Goal: Task Accomplishment & Management: Use online tool/utility

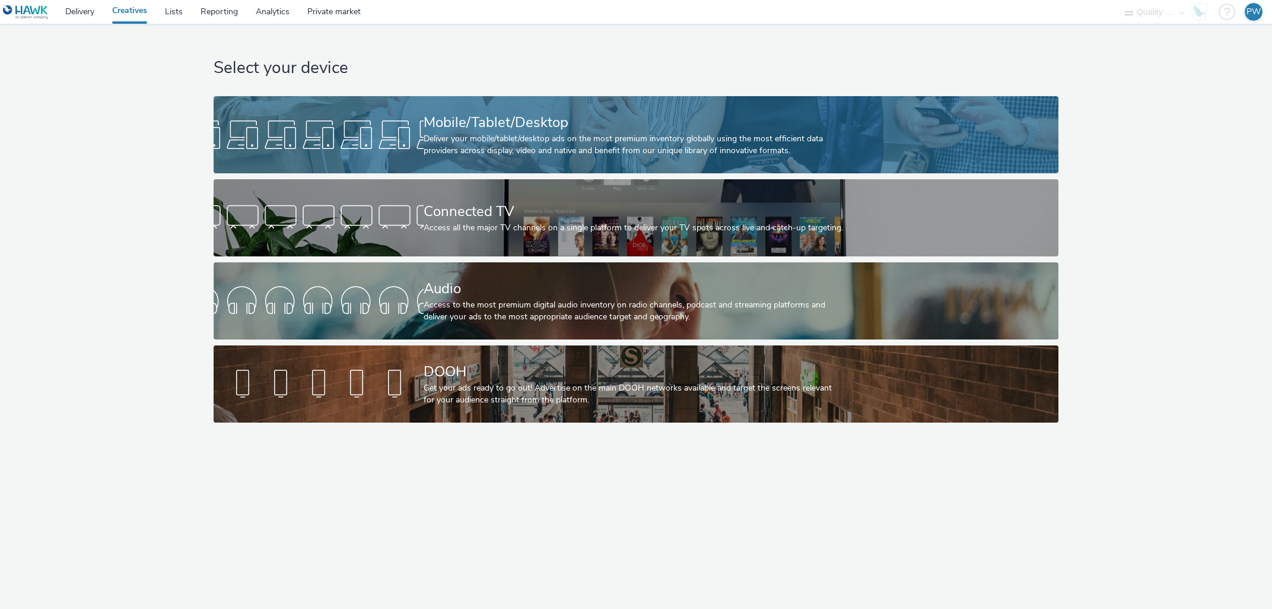
click at [444, 141] on div "Deliver your mobile/tablet/desktop ads on the most premium inventory globally u…" at bounding box center [634, 145] width 420 height 24
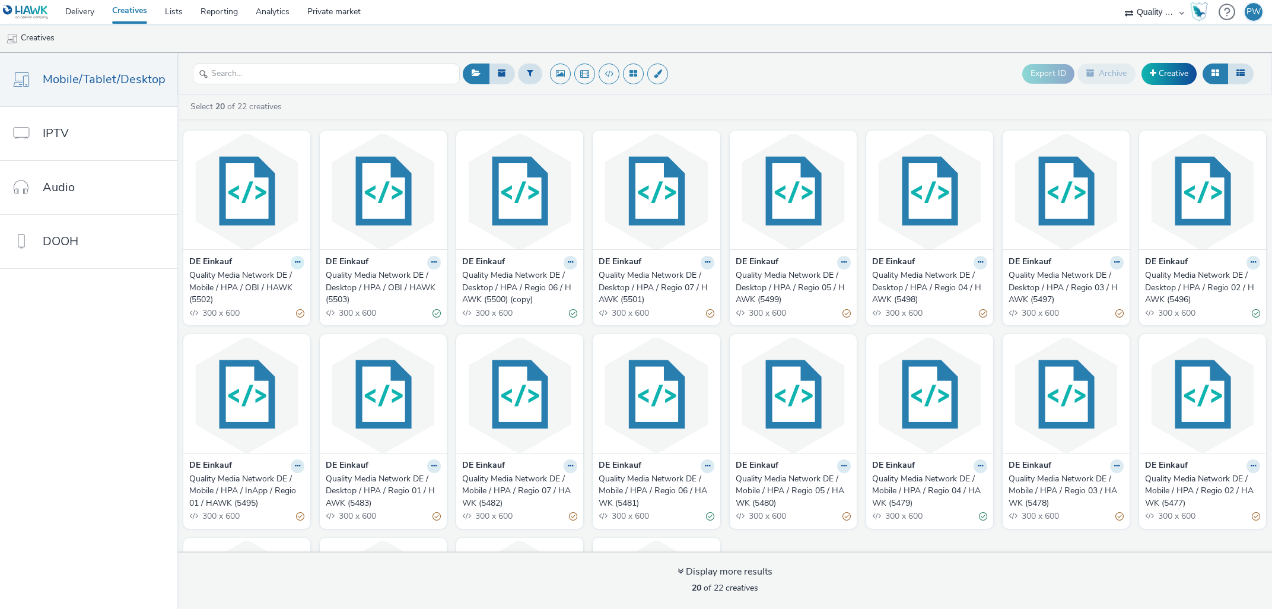
click at [295, 261] on icon at bounding box center [297, 262] width 5 height 7
click at [266, 307] on link "Duplicate" at bounding box center [259, 307] width 89 height 24
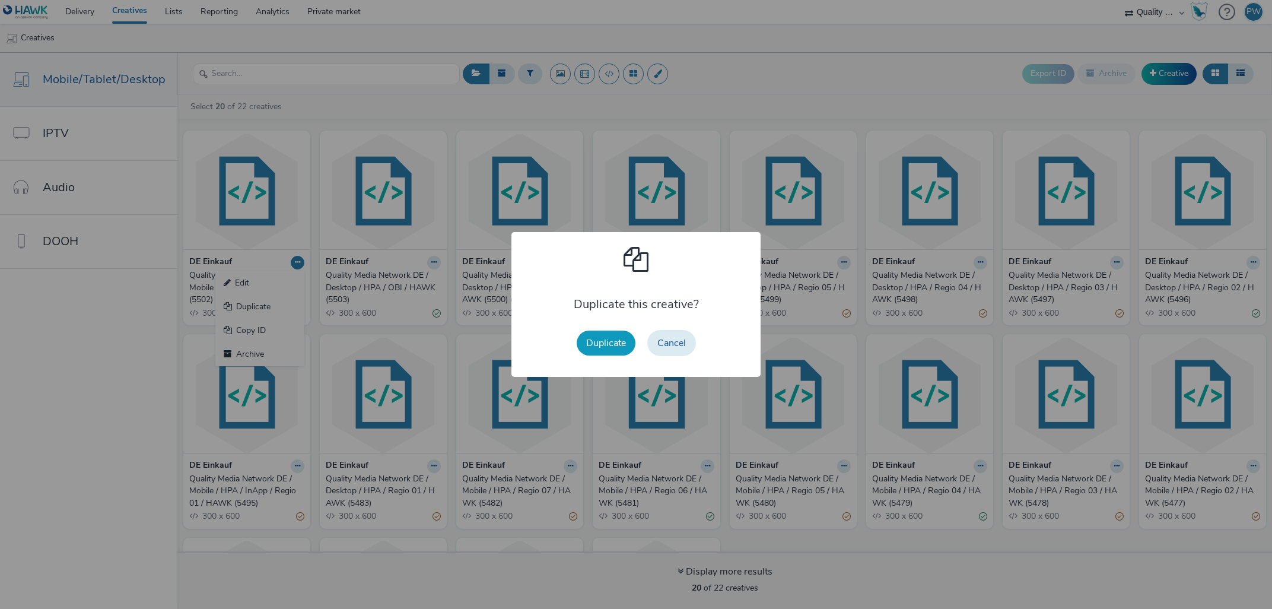
click at [593, 342] on button "Duplicate" at bounding box center [606, 343] width 59 height 25
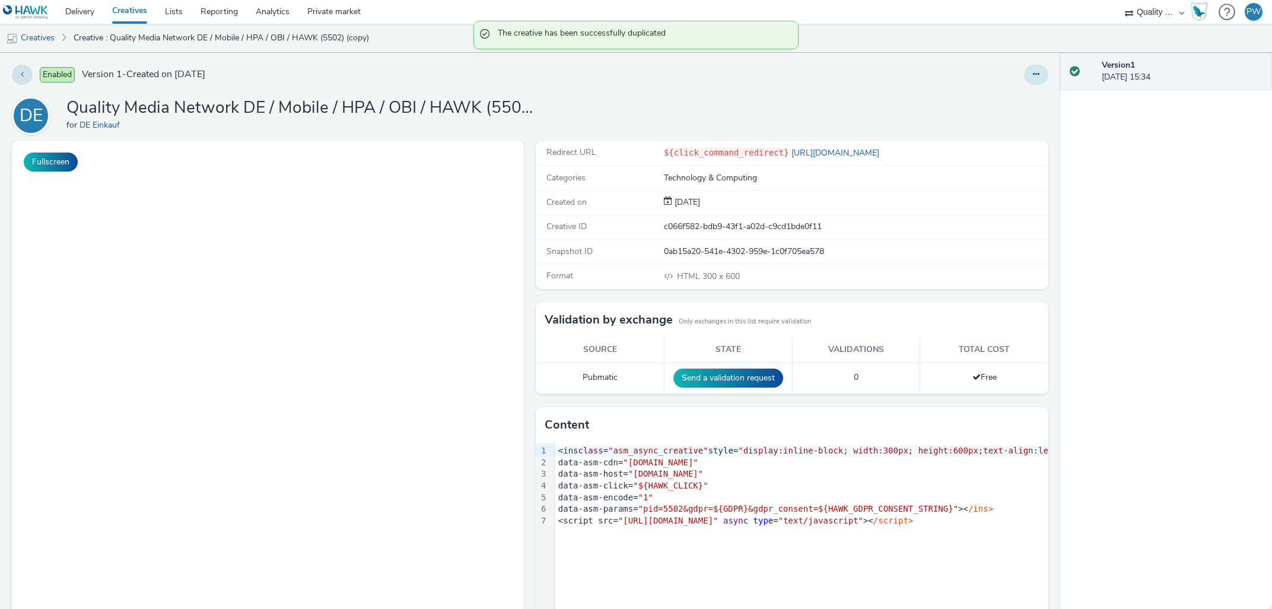
click at [1043, 74] on button at bounding box center [1036, 75] width 24 height 20
click at [1010, 102] on link "Edit" at bounding box center [1004, 99] width 89 height 24
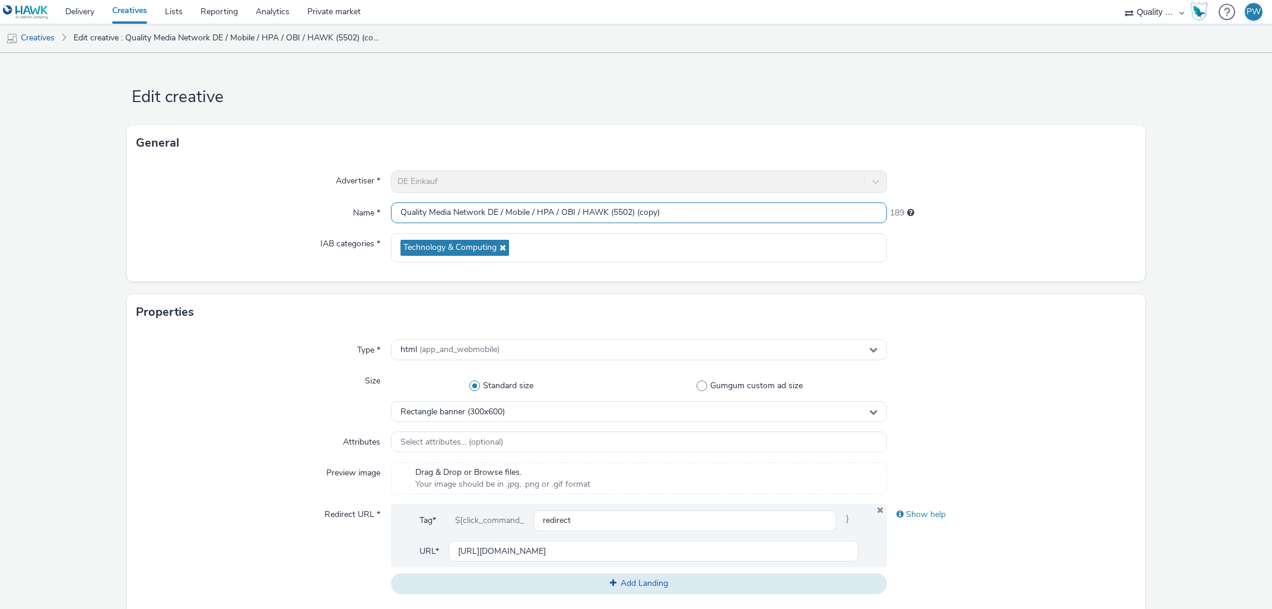
click at [624, 214] on input "Quality Media Network DE / Mobile / HPA / OBI / HAWK (5502) (copy)" at bounding box center [639, 212] width 497 height 21
drag, startPoint x: 651, startPoint y: 211, endPoint x: 725, endPoint y: 211, distance: 74.2
click at [725, 211] on input "Quality Media Network DE / Mobile / HPA / OBI / HAWK (5504) (copy)" at bounding box center [639, 212] width 497 height 21
click at [567, 214] on input "Quality Media Network DE / Mobile / HPA / OBI / HAWK (5504)" at bounding box center [639, 212] width 497 height 21
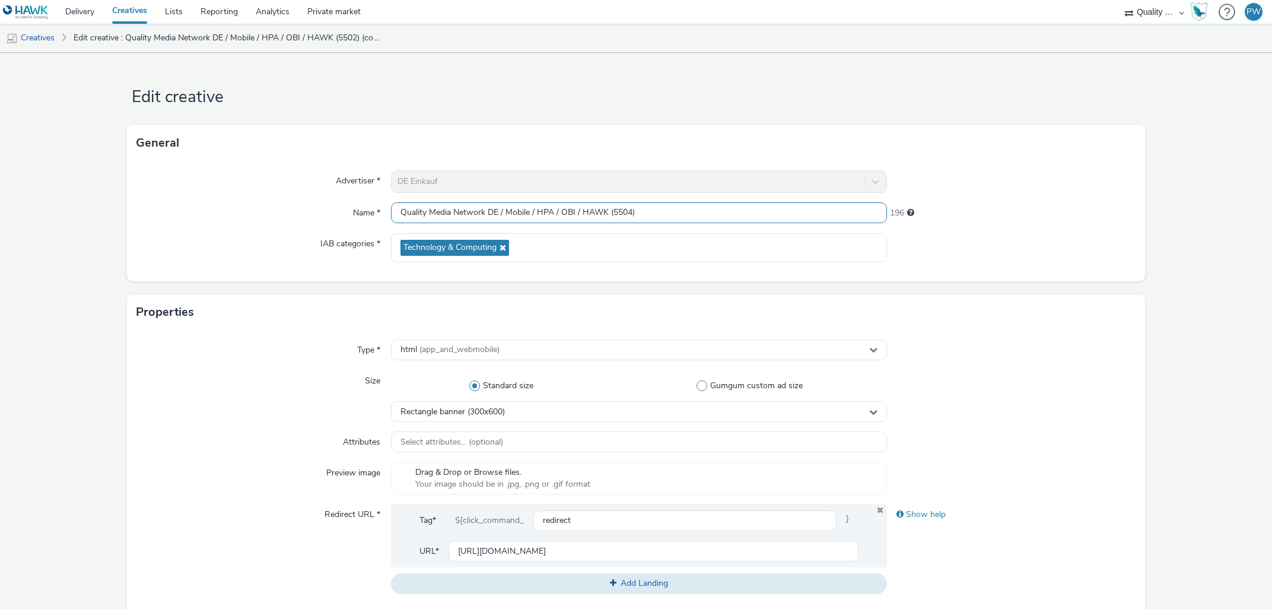
click at [567, 214] on input "Quality Media Network DE / Mobile / HPA / OBI / HAWK (5504)" at bounding box center [639, 212] width 497 height 21
type input "Quality Media Network DE / Mobile / HPA / XXXL / HAWK (5504)"
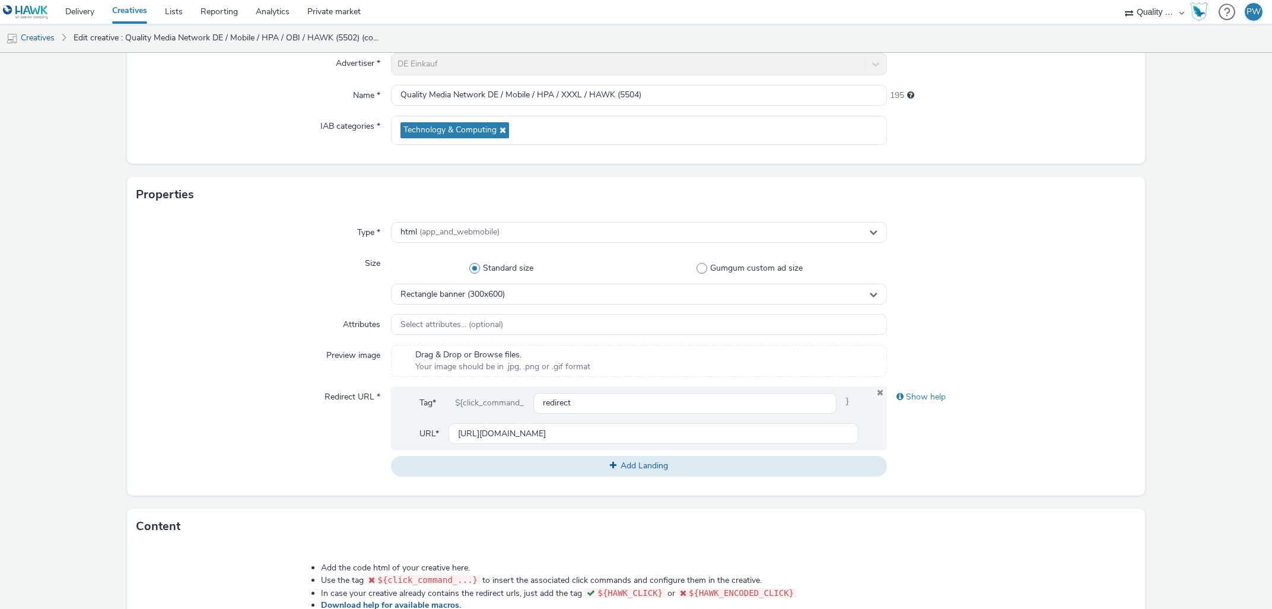
scroll to position [135, 0]
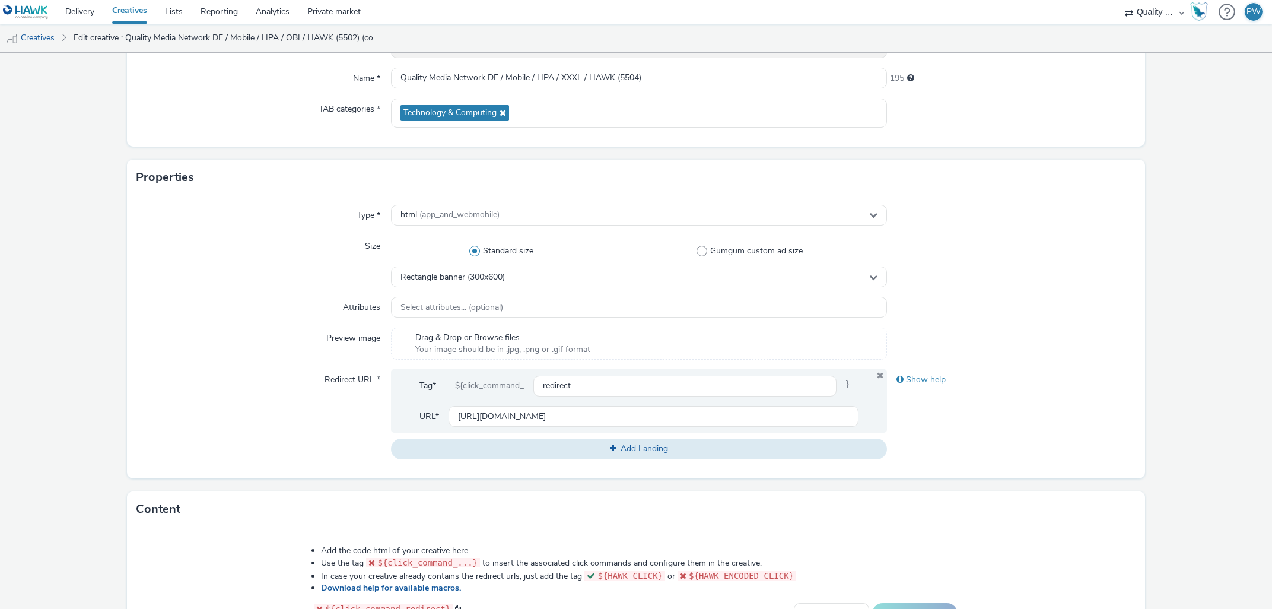
click at [535, 481] on form "Edit creative General Advertiser * [PERSON_NAME] Name * Quality Media Network D…" at bounding box center [636, 405] width 1272 height 974
click at [542, 404] on div "Tag* ${click_command_ redirect }" at bounding box center [640, 390] width 440 height 31
click at [542, 412] on input "[URL][DOMAIN_NAME]" at bounding box center [654, 416] width 411 height 21
paste input "xxxlutz"
type input "[URL][DOMAIN_NAME]"
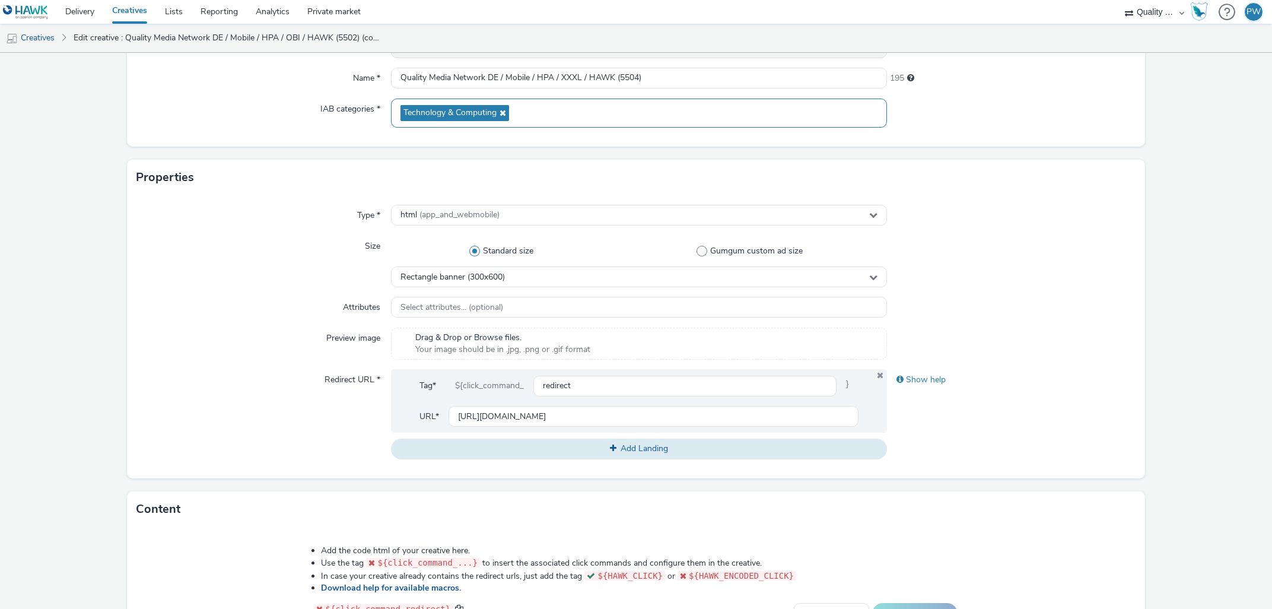
click at [503, 112] on icon at bounding box center [501, 113] width 9 height 8
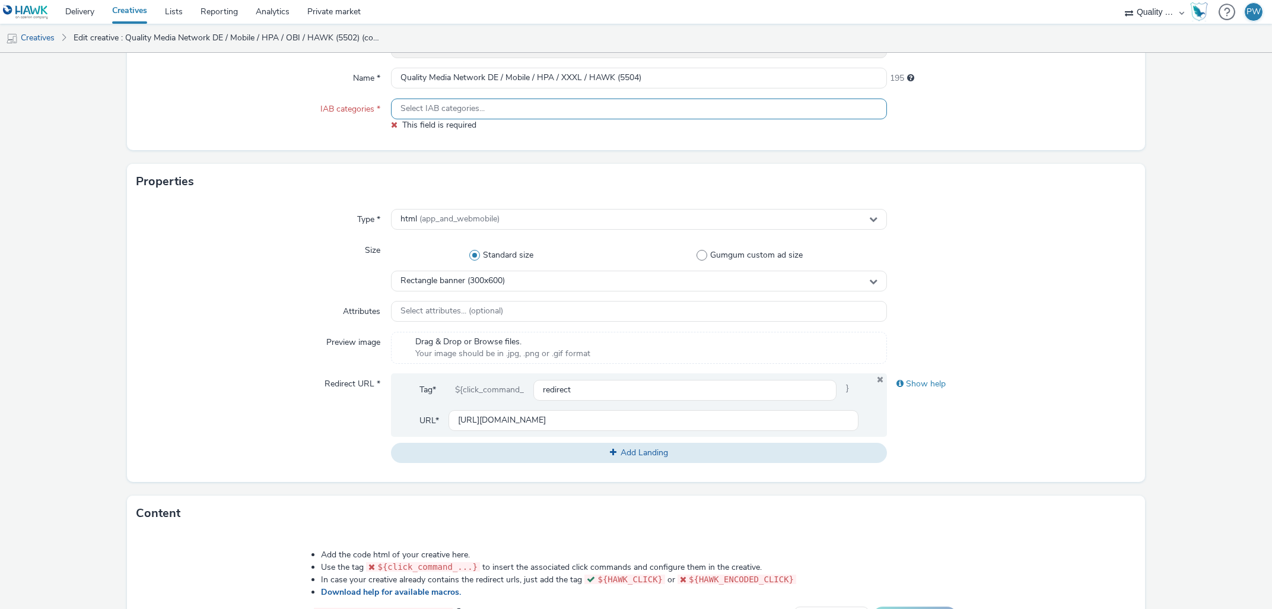
click at [503, 112] on div "Select IAB categories..." at bounding box center [639, 109] width 497 height 21
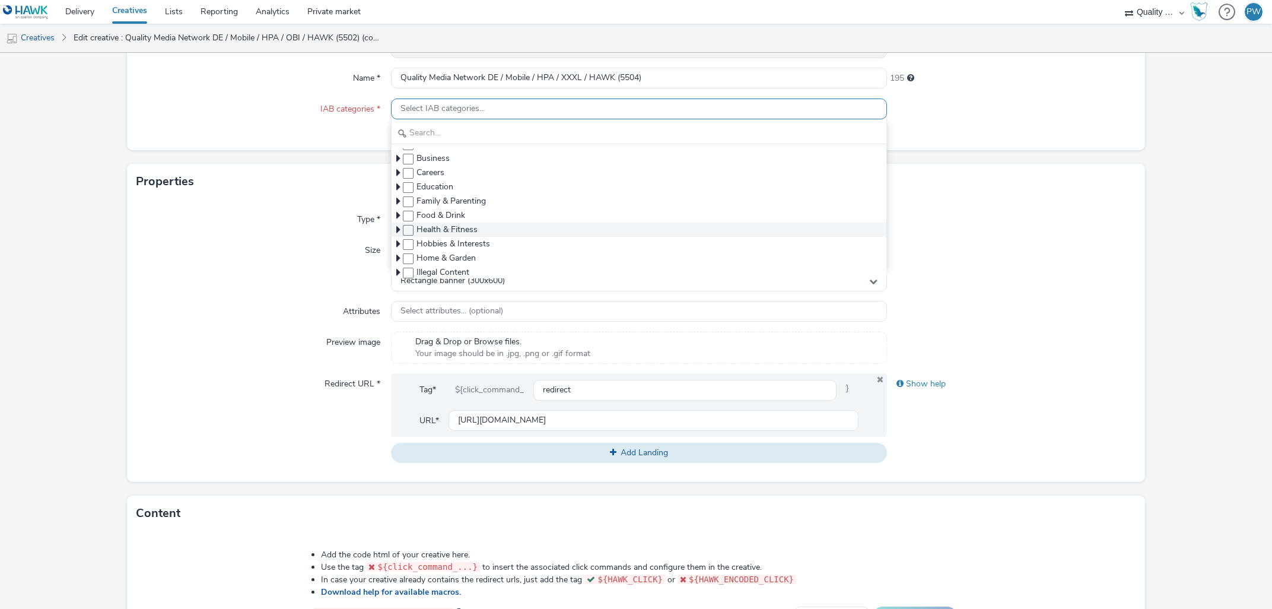
scroll to position [67, 0]
click at [468, 229] on span "Home & Garden" at bounding box center [446, 231] width 59 height 12
click at [409, 229] on span at bounding box center [408, 231] width 11 height 11
checkbox input "true"
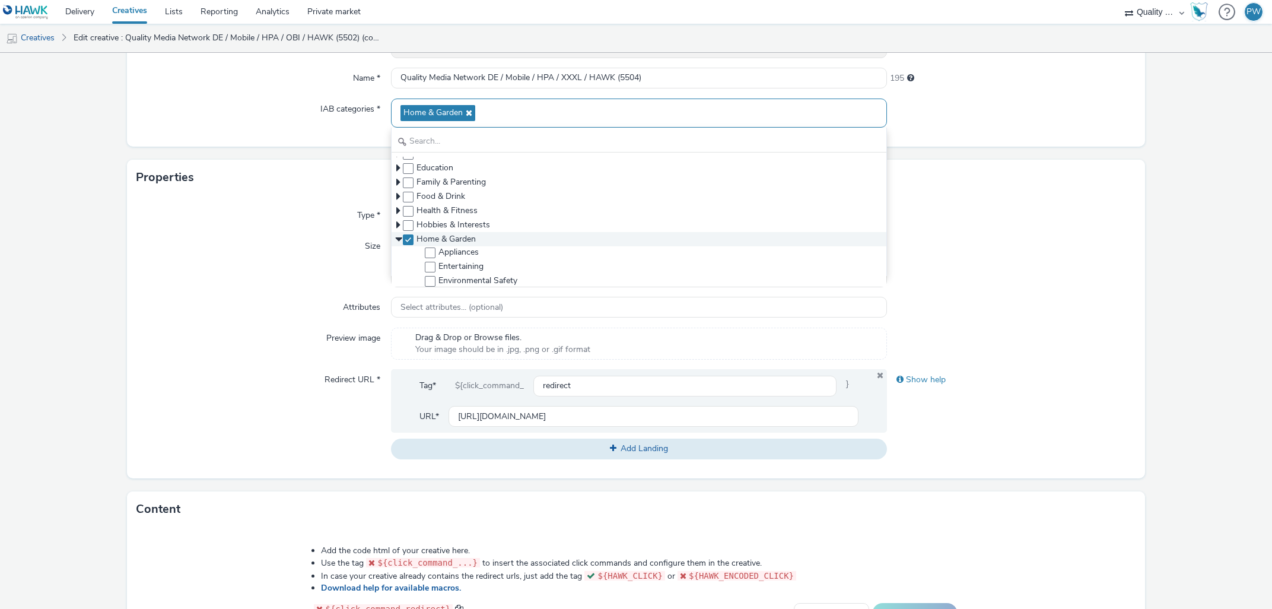
click at [398, 237] on icon at bounding box center [398, 239] width 12 height 4
click at [304, 241] on div "Size" at bounding box center [263, 262] width 254 height 52
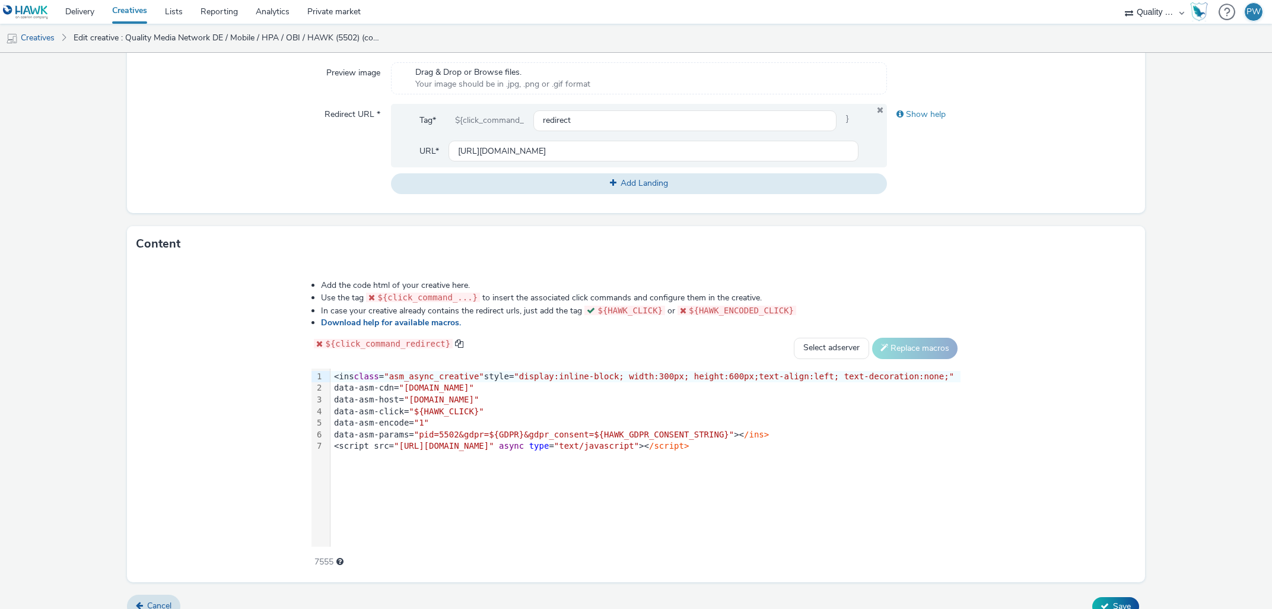
scroll to position [405, 0]
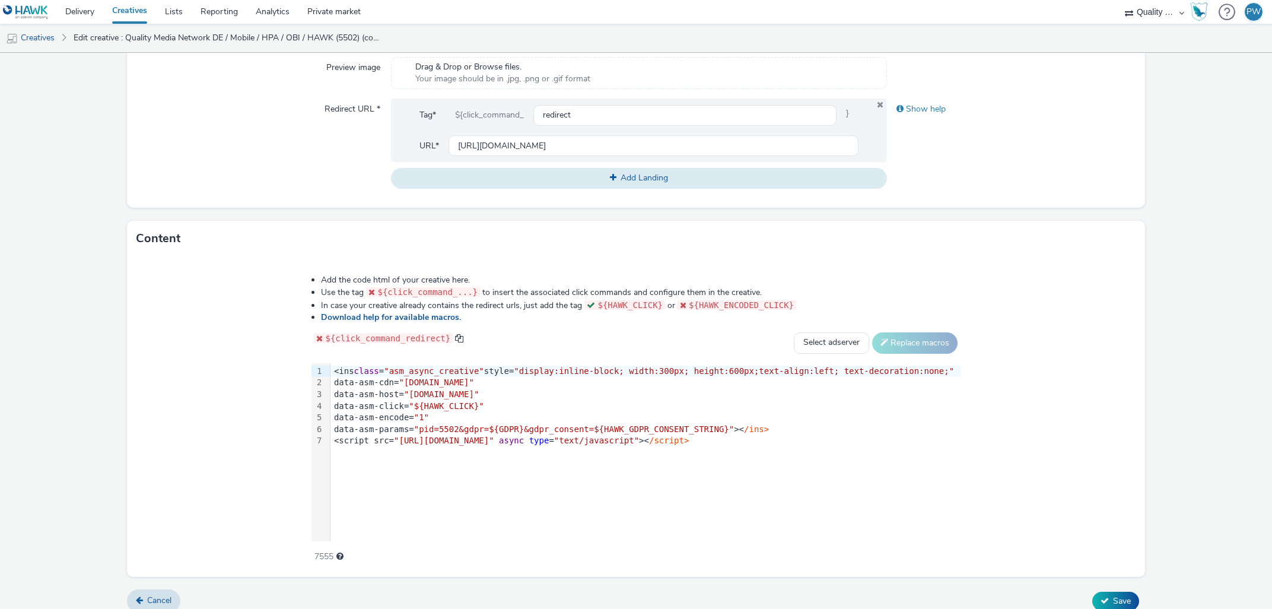
click at [471, 432] on span ""pid=5502&gdpr=${GDPR}&gdpr_consent=${HAWK_GDPR_CONSENT_STRING}"" at bounding box center [574, 428] width 320 height 9
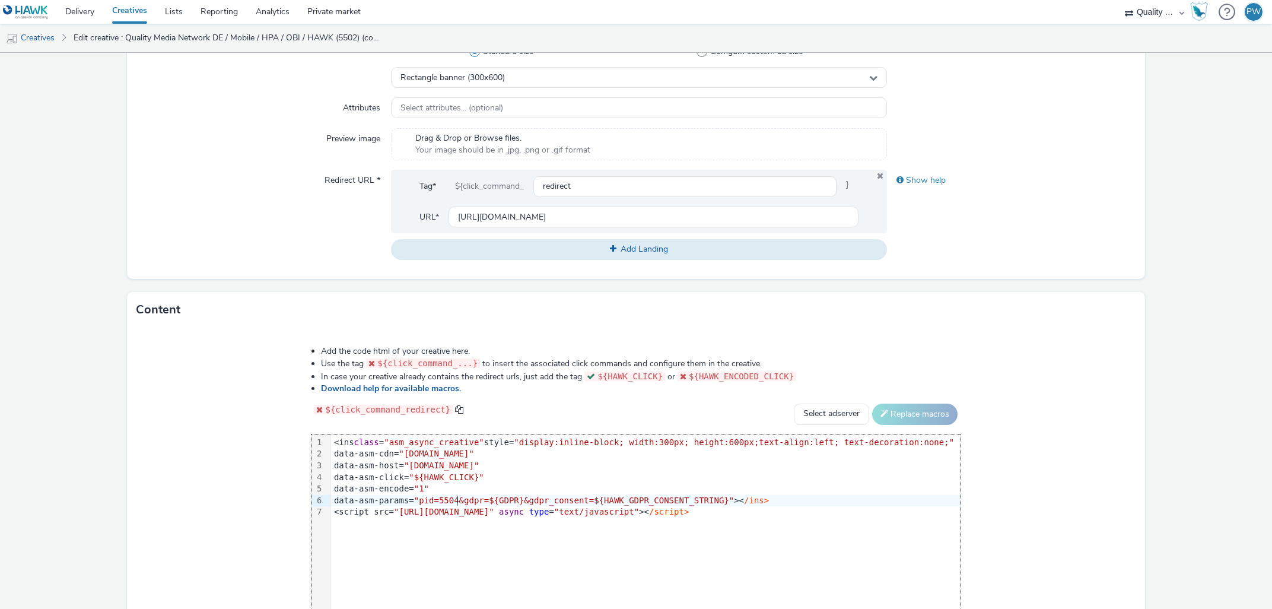
scroll to position [417, 0]
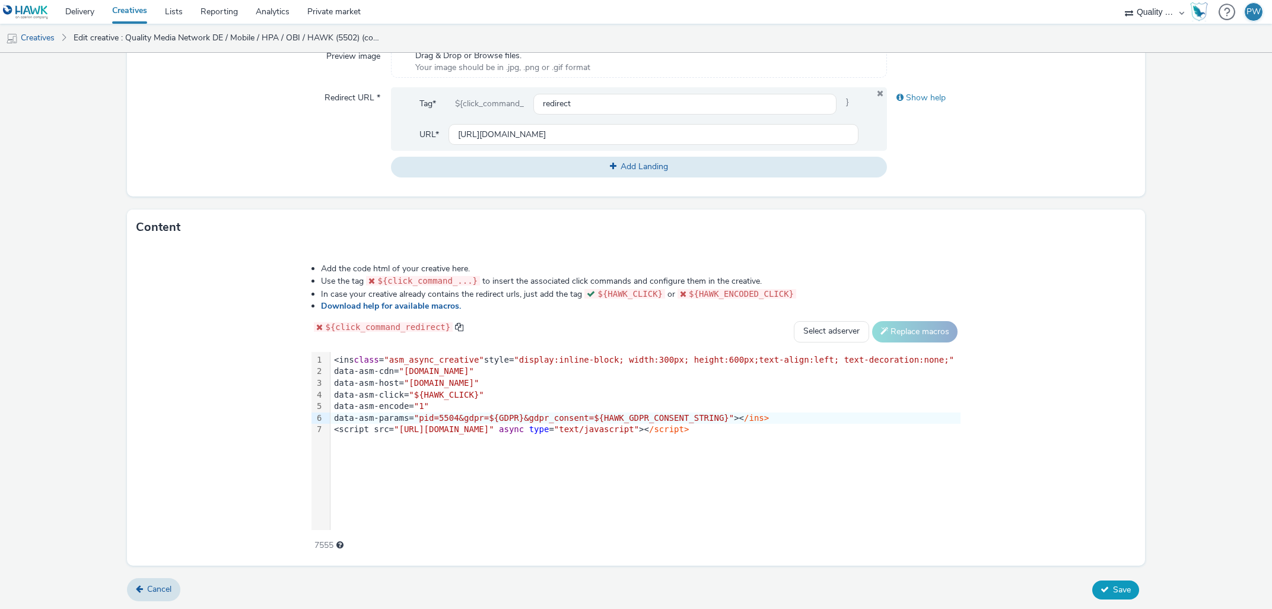
click at [1125, 587] on span "Save" at bounding box center [1122, 589] width 18 height 11
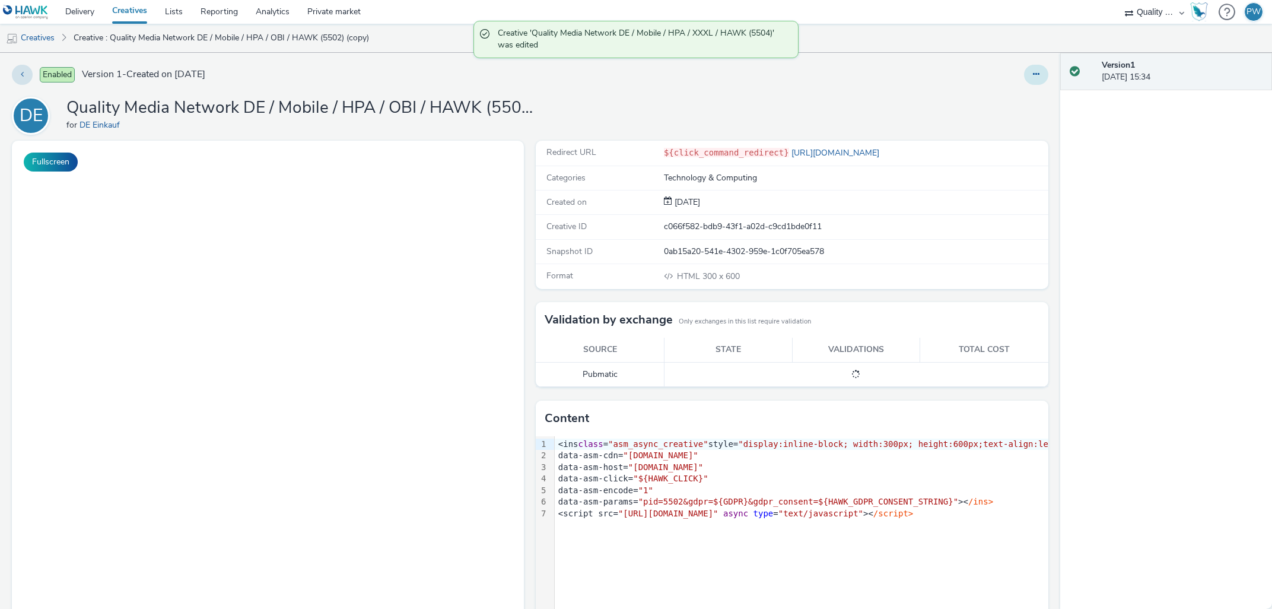
click at [1042, 70] on button at bounding box center [1036, 75] width 24 height 20
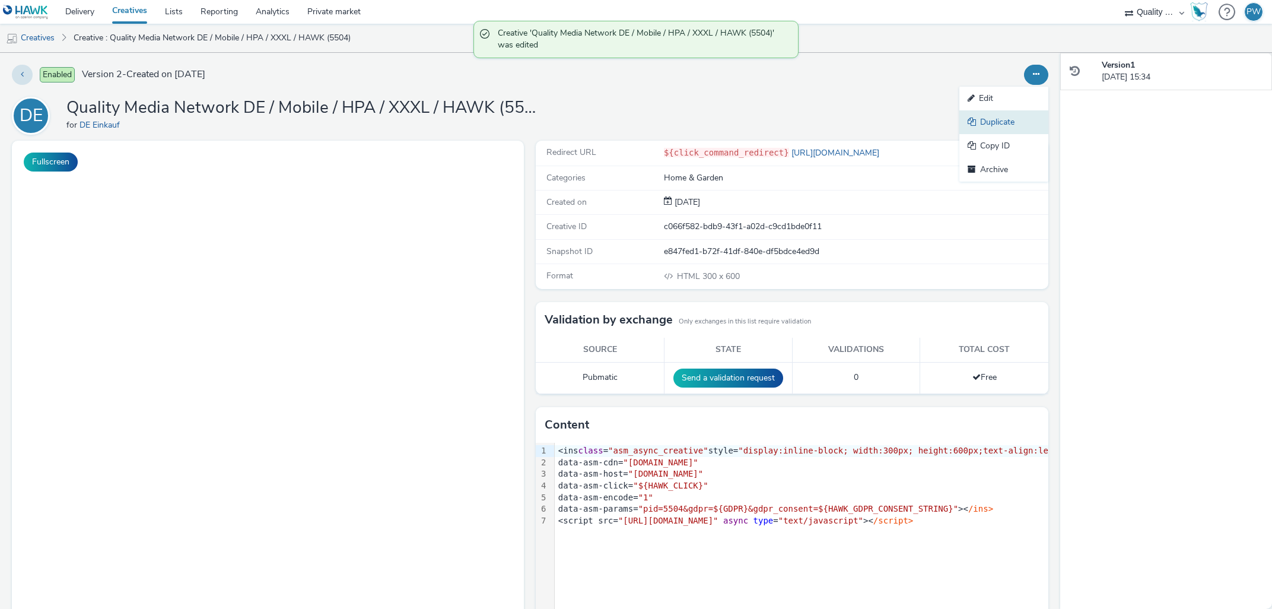
click at [1022, 119] on link "Duplicate" at bounding box center [1004, 122] width 89 height 24
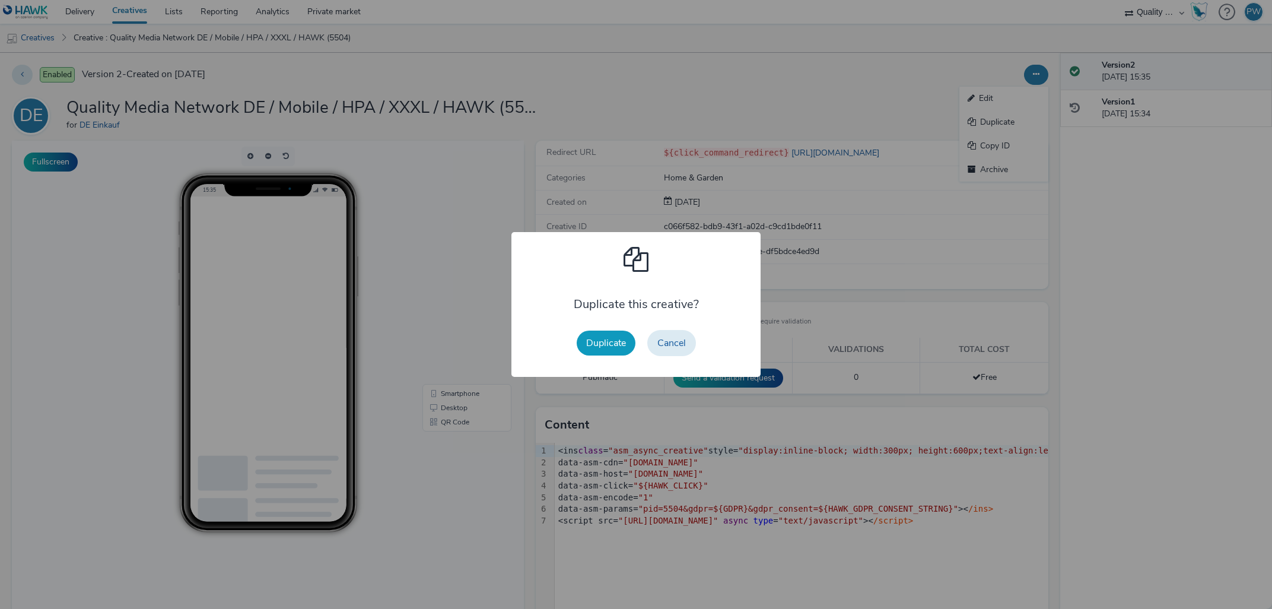
click at [609, 337] on button "Duplicate" at bounding box center [606, 343] width 59 height 25
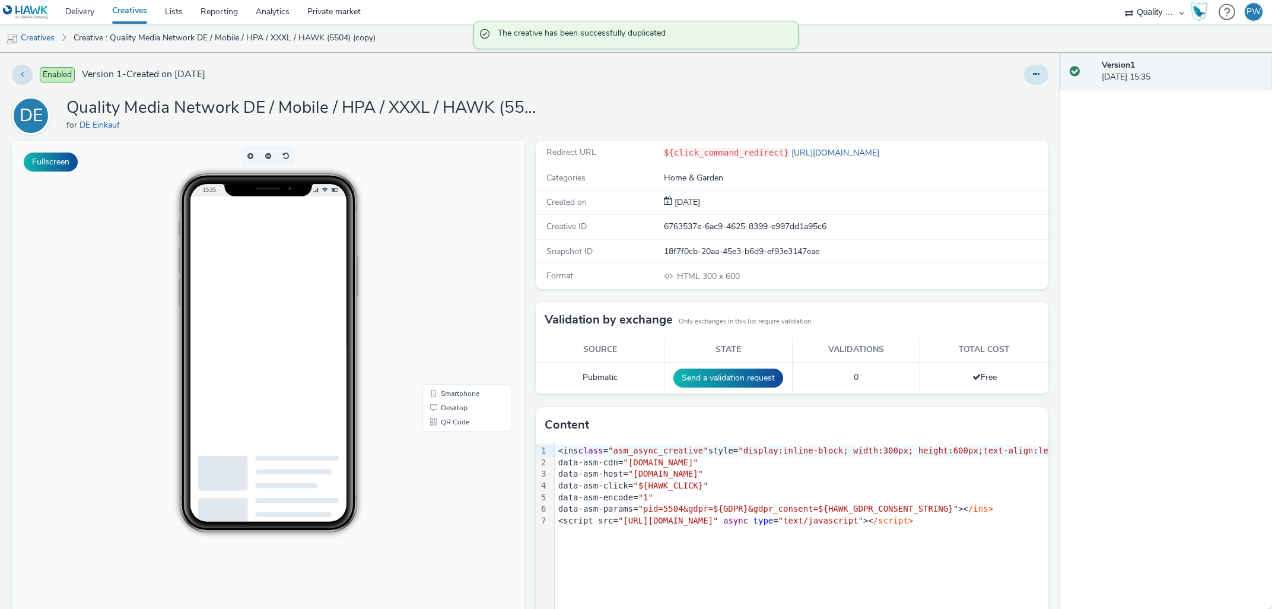
click at [1040, 74] on button at bounding box center [1036, 75] width 24 height 20
click at [1035, 101] on link "Edit" at bounding box center [1004, 99] width 89 height 24
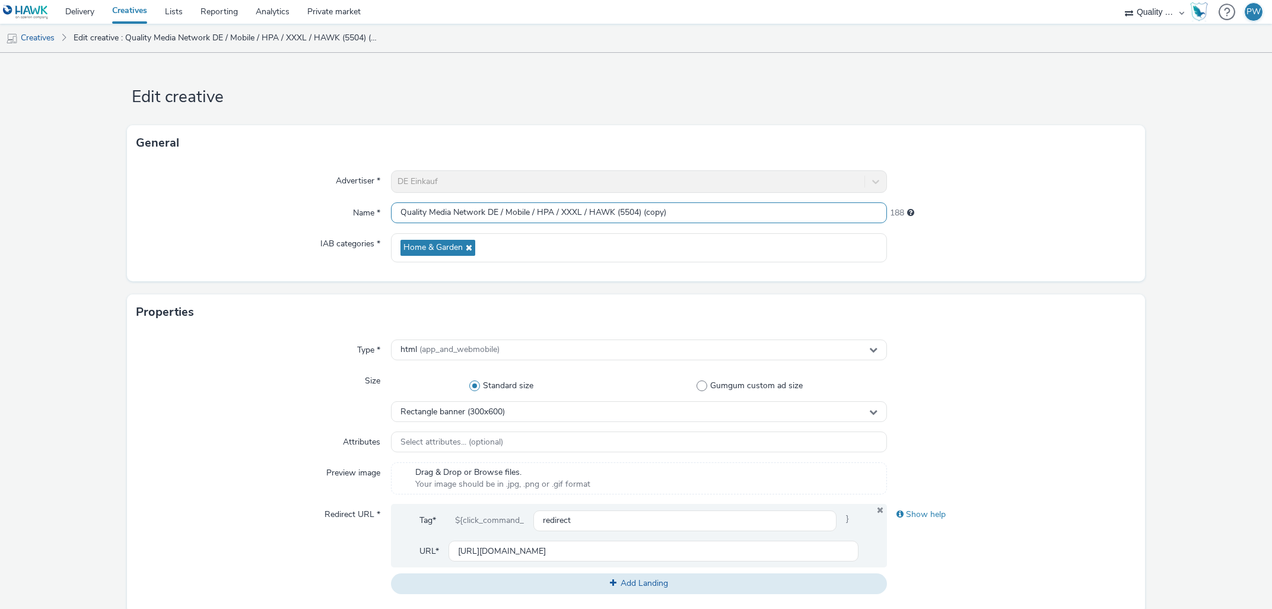
click at [636, 211] on input "Quality Media Network DE / Mobile / HPA / XXXL / HAWK (5504) (copy)" at bounding box center [639, 212] width 497 height 21
drag, startPoint x: 642, startPoint y: 214, endPoint x: 723, endPoint y: 212, distance: 80.7
click at [723, 211] on input "Quality Media Network DE / Mobile / HPA / XXXL / HAWK (5505) (copy)" at bounding box center [639, 212] width 497 height 21
click at [575, 212] on input "Quality Media Network DE / Mobile / HPA / XXXL / HAWK (5505)" at bounding box center [639, 212] width 497 height 21
click at [519, 214] on input "Quality Media Network DE / Mobile / HPA / XXXL / HAWK (5505)" at bounding box center [639, 212] width 497 height 21
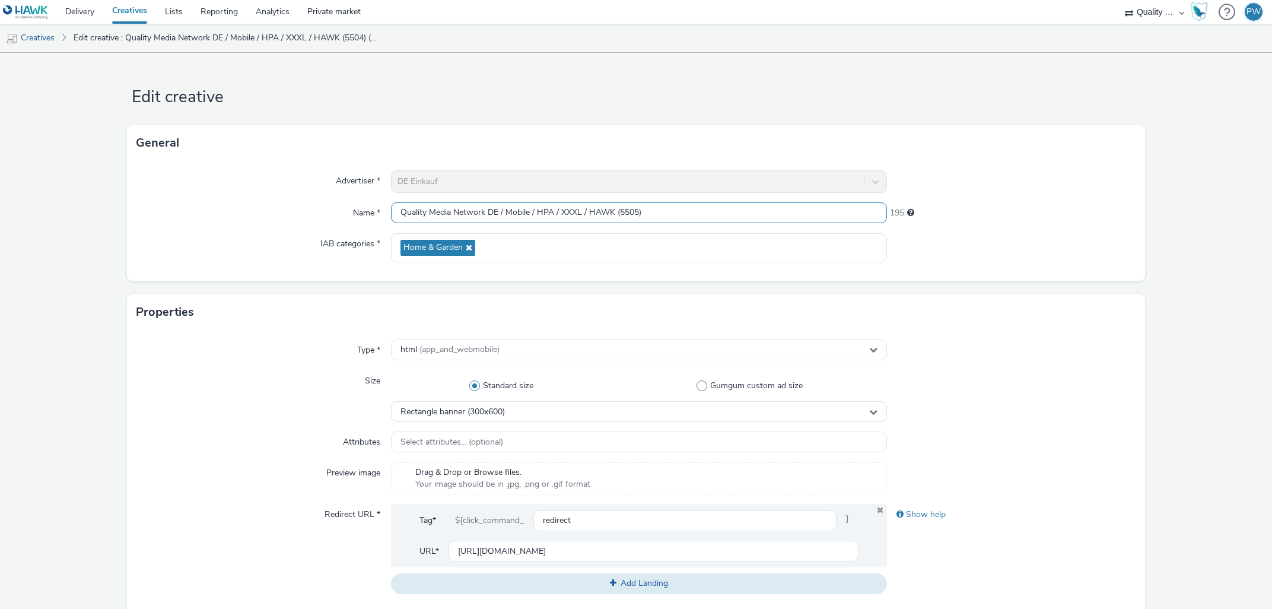
click at [519, 214] on input "Quality Media Network DE / Mobile / HPA / XXXL / HAWK (5505)" at bounding box center [639, 212] width 497 height 21
type input "Quality Media Network DE / Desktop / HPA / XXXL / HAWK (5505)"
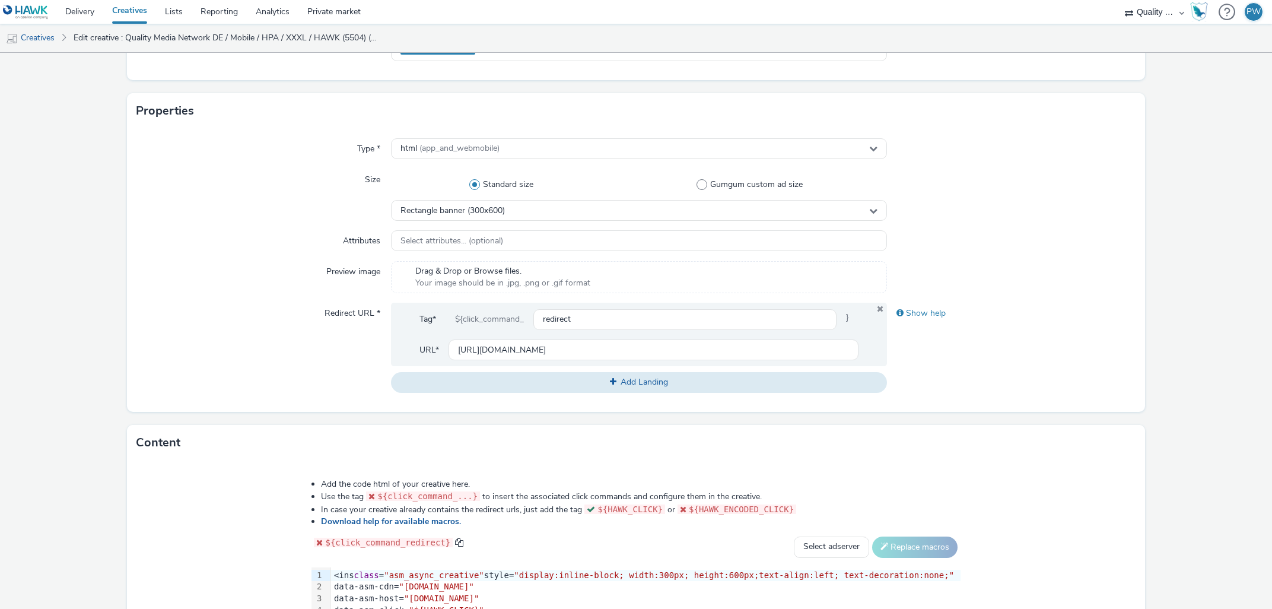
scroll to position [417, 0]
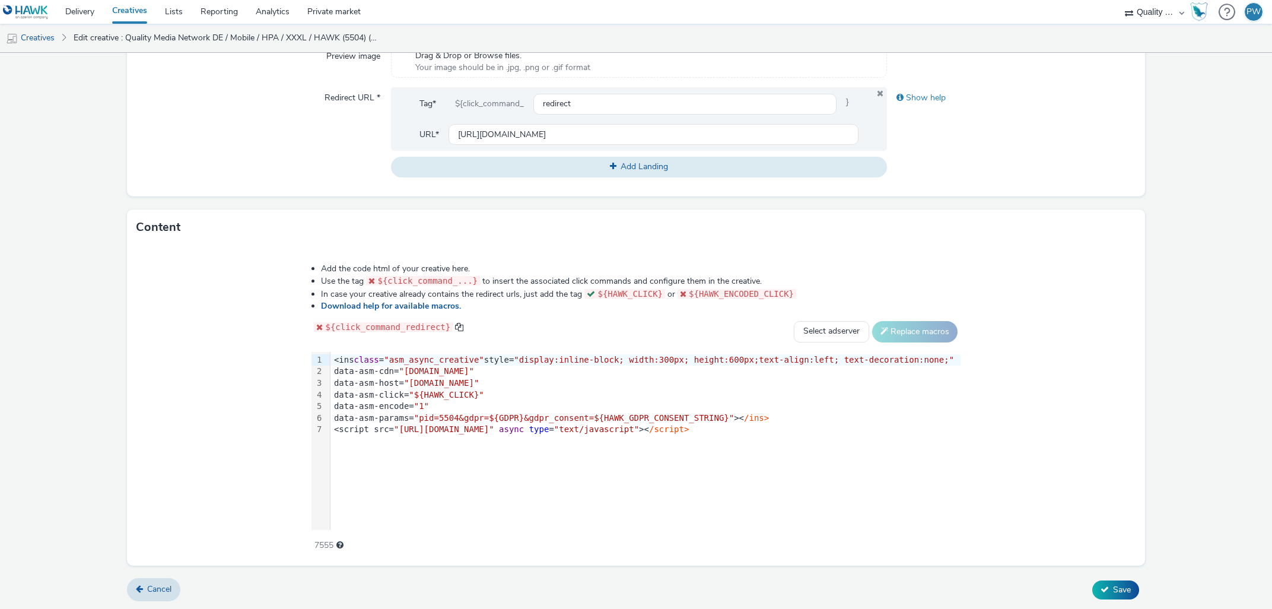
click at [478, 420] on span ""pid=5504&gdpr=${GDPR}&gdpr_consent=${HAWK_GDPR_CONSENT_STRING}"" at bounding box center [574, 417] width 320 height 9
click at [1123, 585] on span "Save" at bounding box center [1122, 589] width 18 height 11
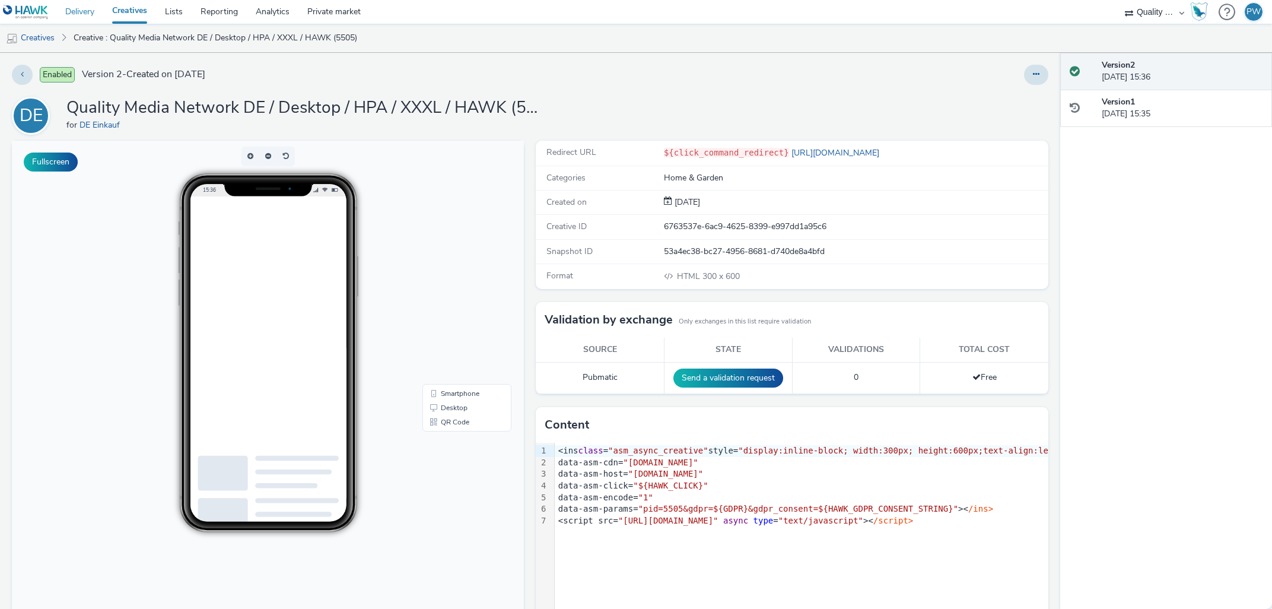
click at [91, 5] on link "Delivery" at bounding box center [79, 12] width 47 height 24
